Goal: Check status: Check status

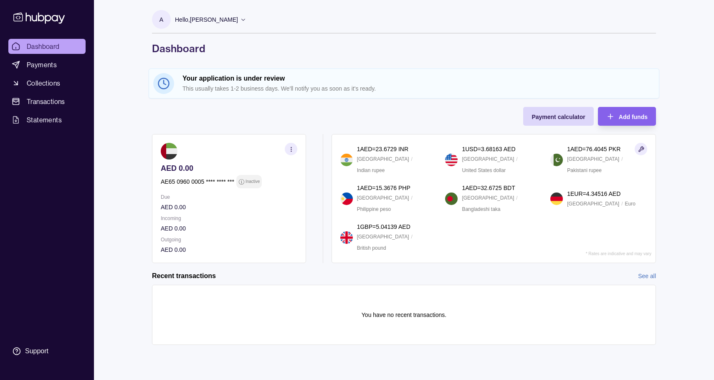
click at [201, 80] on h2 "Your application is under review" at bounding box center [418, 78] width 472 height 9
click at [621, 111] on div "Add funds" at bounding box center [633, 116] width 29 height 10
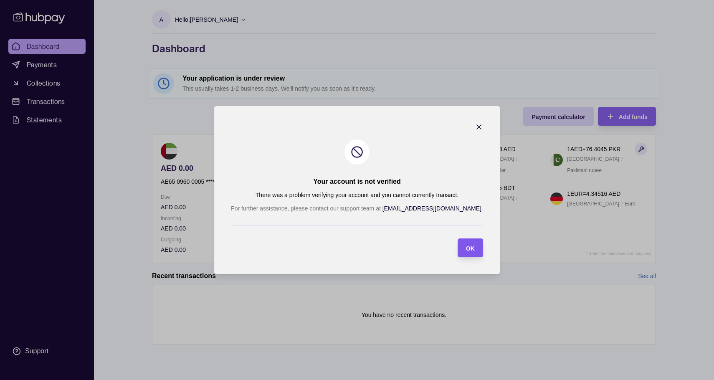
click at [453, 254] on div "OK" at bounding box center [463, 247] width 21 height 19
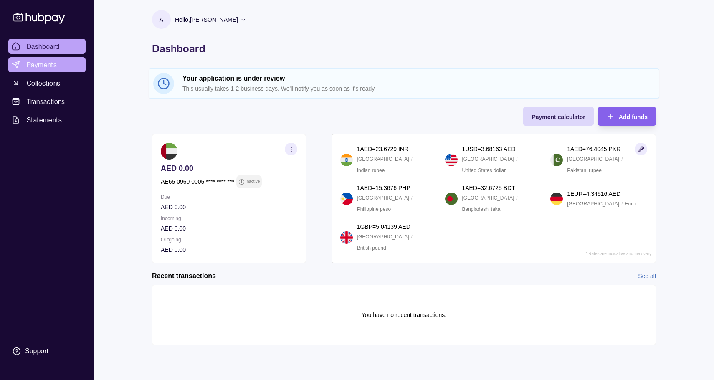
click at [49, 66] on span "Payments" at bounding box center [42, 65] width 30 height 10
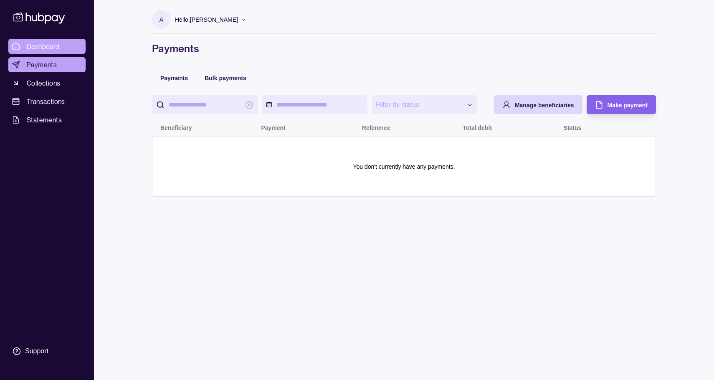
click at [36, 45] on span "Dashboard" at bounding box center [43, 46] width 33 height 10
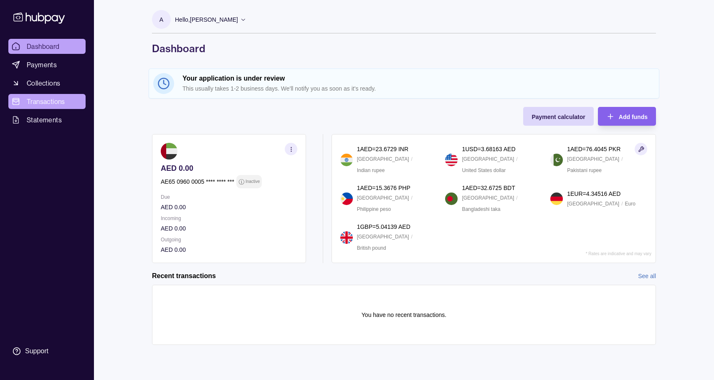
click at [47, 101] on span "Transactions" at bounding box center [46, 101] width 38 height 10
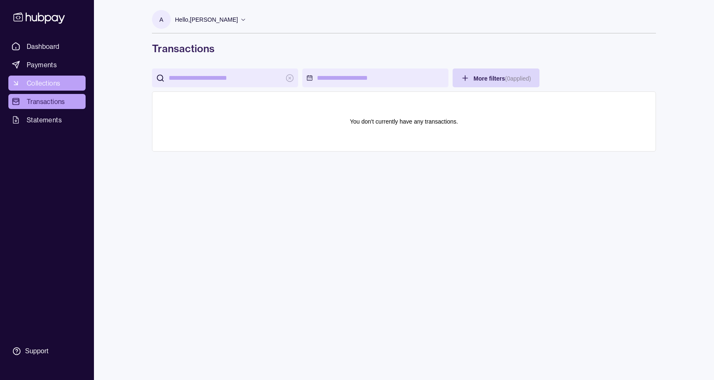
click at [49, 84] on span "Collections" at bounding box center [43, 83] width 33 height 10
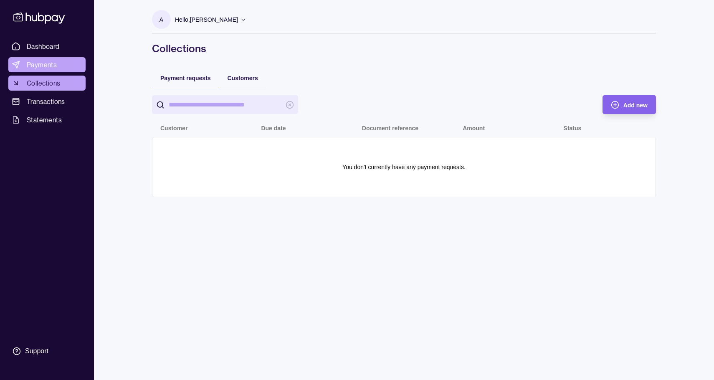
click at [54, 66] on span "Payments" at bounding box center [42, 65] width 30 height 10
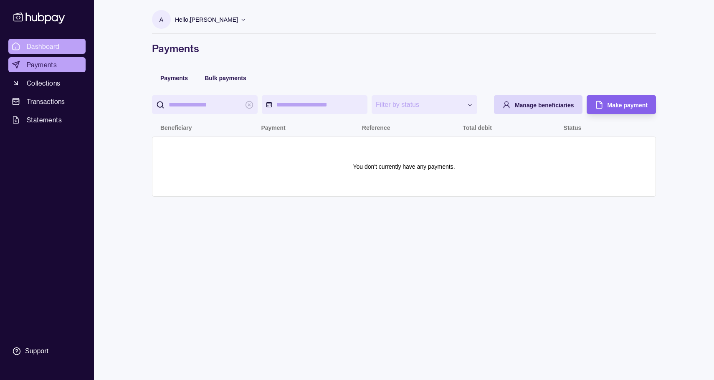
click at [51, 43] on span "Dashboard" at bounding box center [43, 46] width 33 height 10
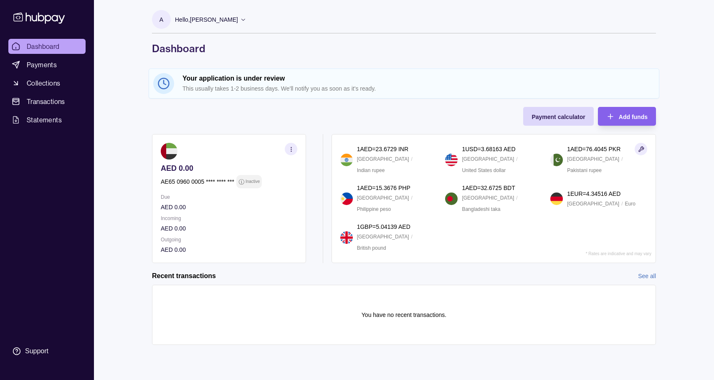
click at [165, 82] on icon at bounding box center [163, 83] width 13 height 13
click at [240, 19] on icon at bounding box center [243, 19] width 6 height 6
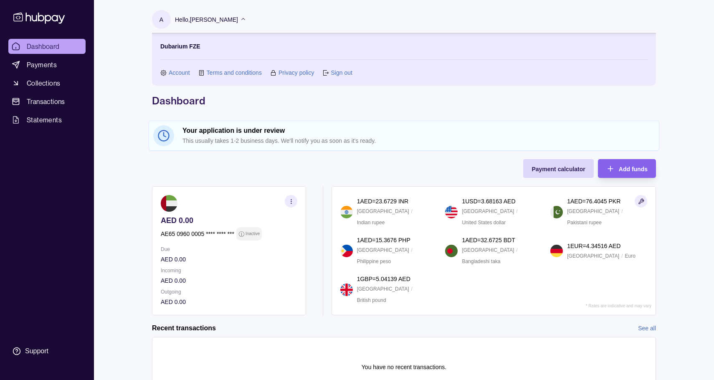
click at [178, 72] on link "Account" at bounding box center [179, 72] width 21 height 9
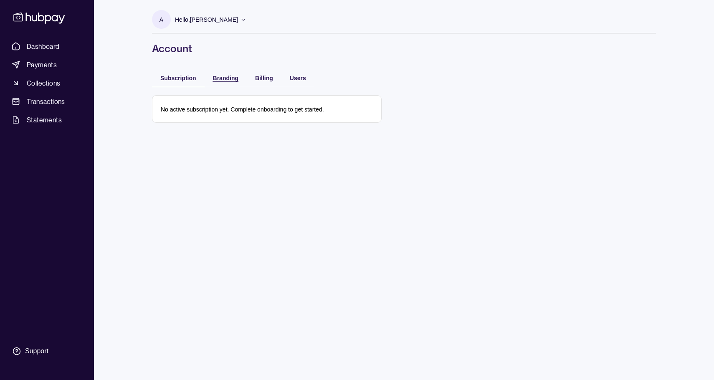
click at [230, 79] on span "Branding" at bounding box center [225, 78] width 25 height 7
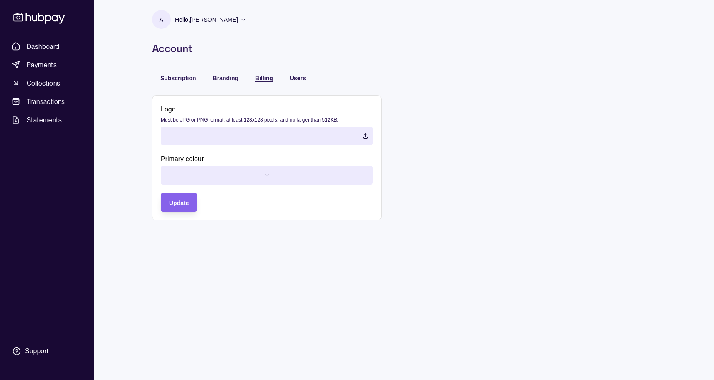
click at [263, 78] on span "Billing" at bounding box center [264, 78] width 18 height 7
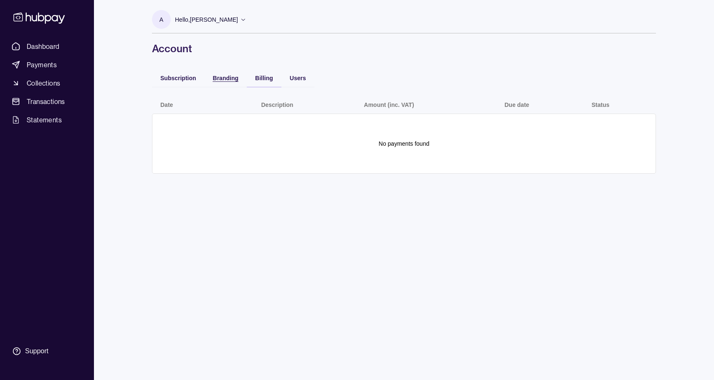
click at [230, 77] on span "Branding" at bounding box center [225, 78] width 25 height 7
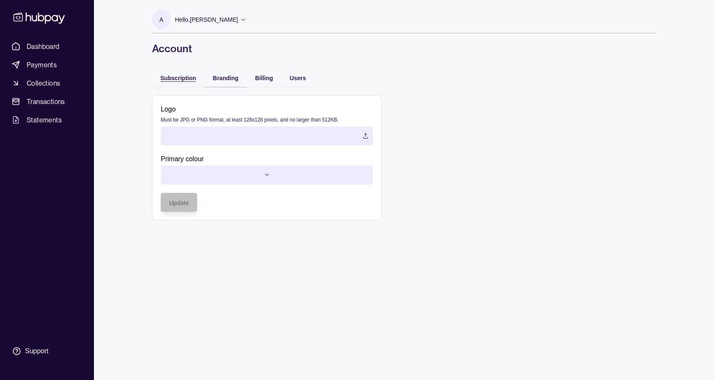
click at [188, 78] on span "Subscription" at bounding box center [178, 78] width 36 height 7
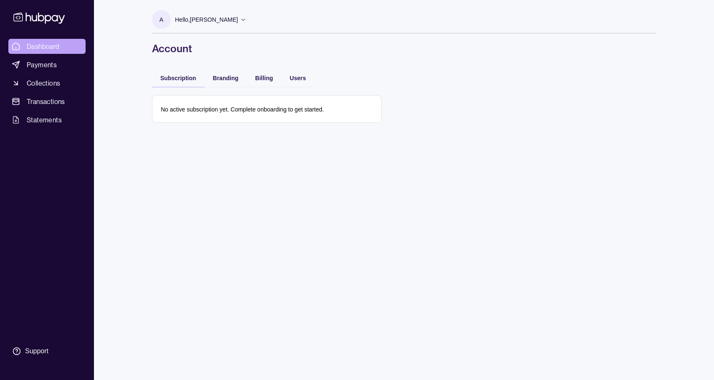
click at [54, 46] on span "Dashboard" at bounding box center [43, 46] width 33 height 10
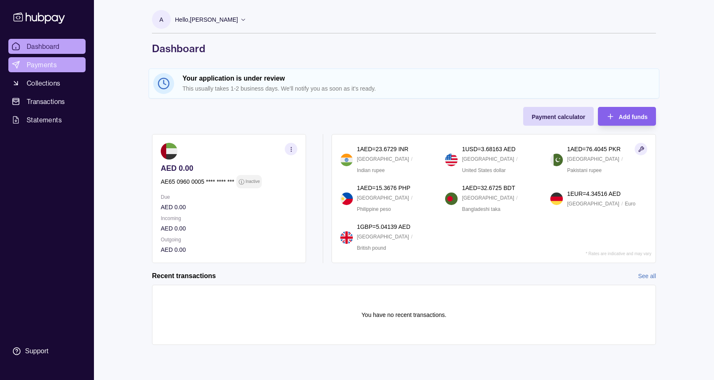
click at [45, 62] on span "Payments" at bounding box center [42, 65] width 30 height 10
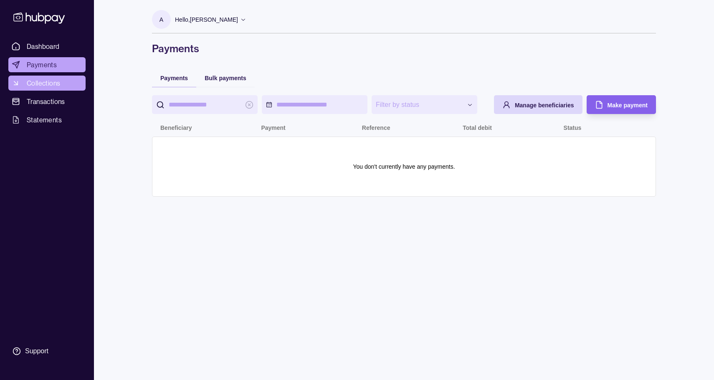
click at [45, 86] on span "Collections" at bounding box center [43, 83] width 33 height 10
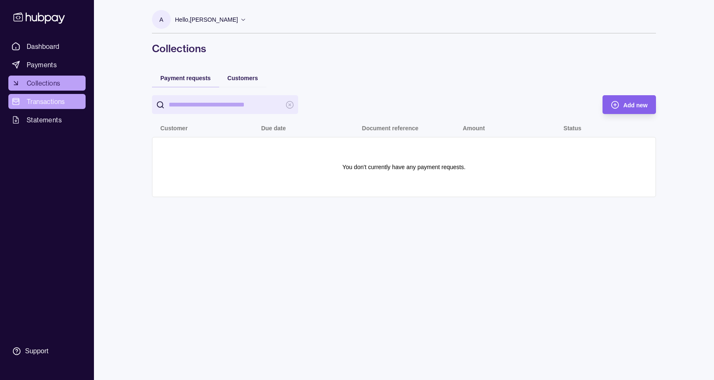
click at [45, 100] on span "Transactions" at bounding box center [46, 101] width 38 height 10
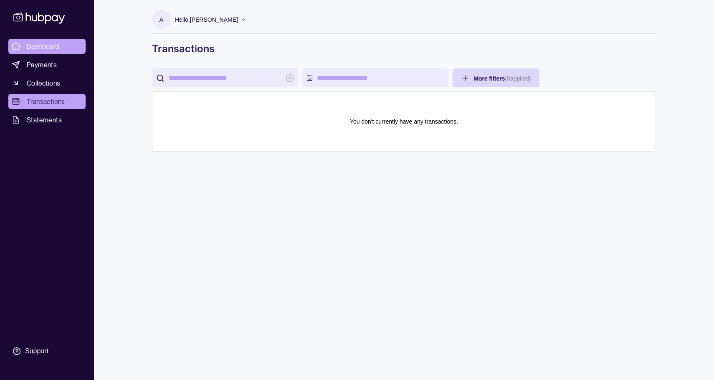
click at [51, 49] on span "Dashboard" at bounding box center [43, 46] width 33 height 10
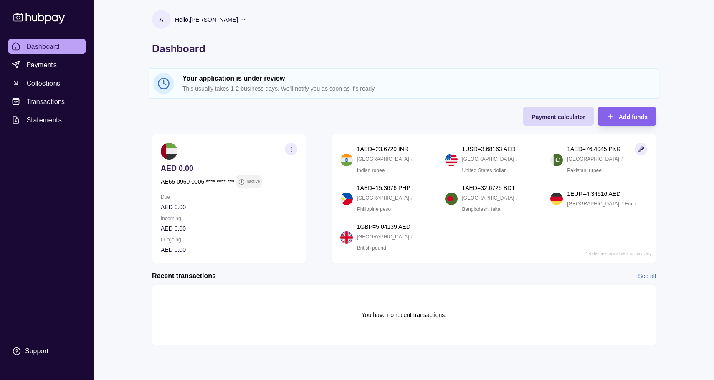
click at [165, 83] on icon at bounding box center [163, 83] width 13 height 13
click at [206, 84] on div "Your application is under review This usually takes 1-2 business days. We'll no…" at bounding box center [418, 83] width 472 height 19
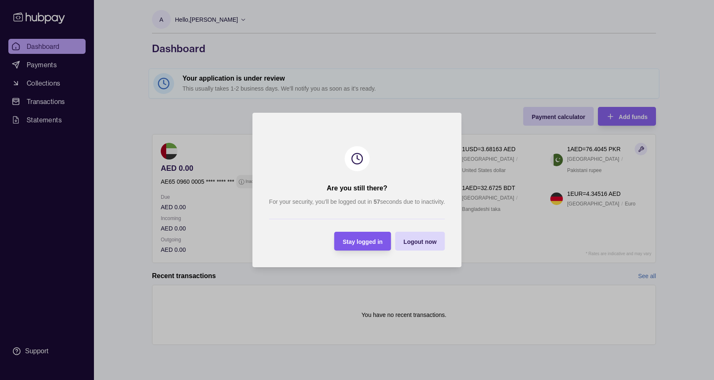
click at [347, 240] on span "Stay logged in" at bounding box center [363, 241] width 40 height 7
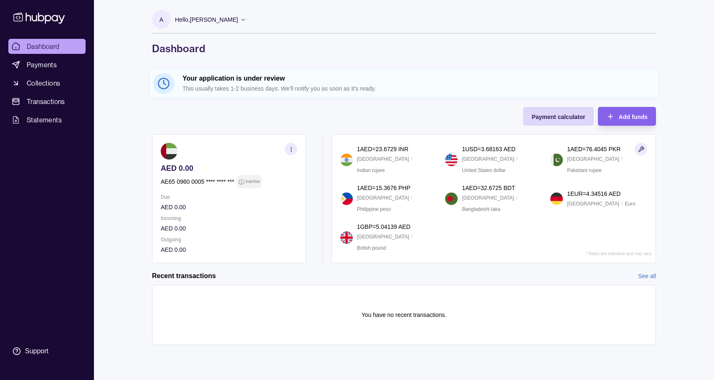
click at [293, 147] on icon "button" at bounding box center [291, 149] width 6 height 6
click at [296, 105] on div "A Hello, Alexey Lashkov Dubarium FZE Account Terms and conditions Privacy polic…" at bounding box center [403, 181] width 537 height 362
click at [292, 148] on icon "button" at bounding box center [291, 149] width 6 height 6
click at [229, 195] on link "Download account details" at bounding box center [208, 190] width 67 height 9
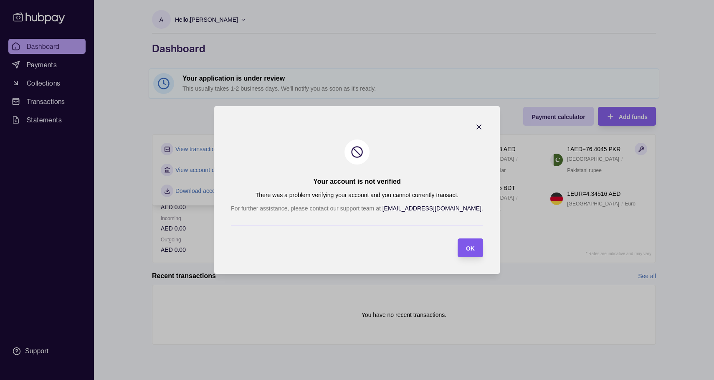
click at [466, 244] on div "OK" at bounding box center [470, 248] width 9 height 10
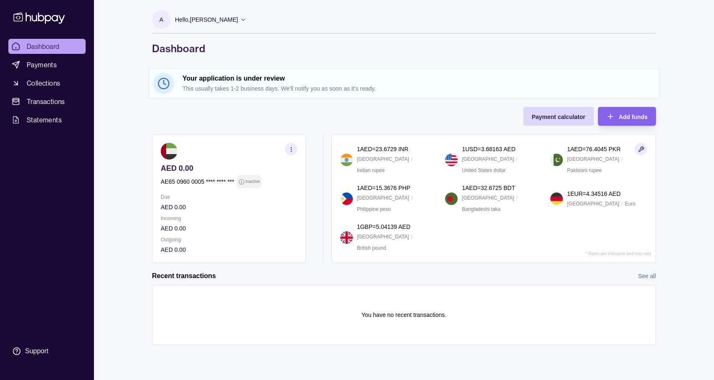
click at [340, 83] on div "Your application is under review This usually takes 1-2 business days. We'll no…" at bounding box center [418, 83] width 472 height 19
